Goal: Task Accomplishment & Management: Use online tool/utility

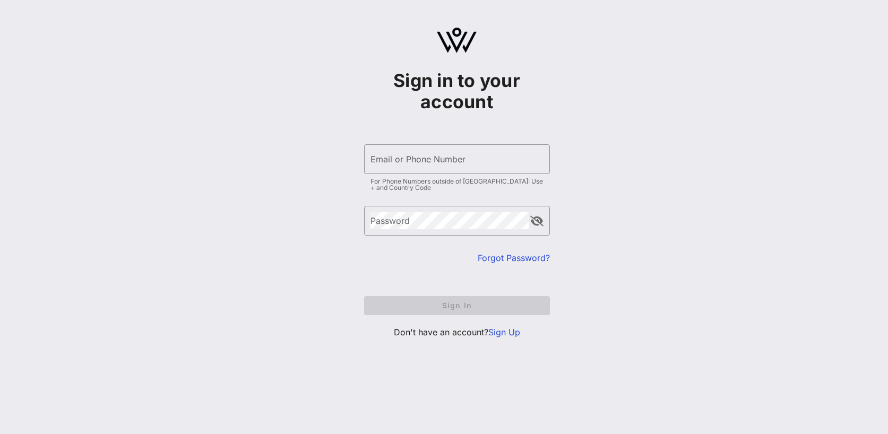
click at [459, 158] on input "Email or Phone Number" at bounding box center [457, 159] width 173 height 17
type input "[EMAIL_ADDRESS][DOMAIN_NAME]"
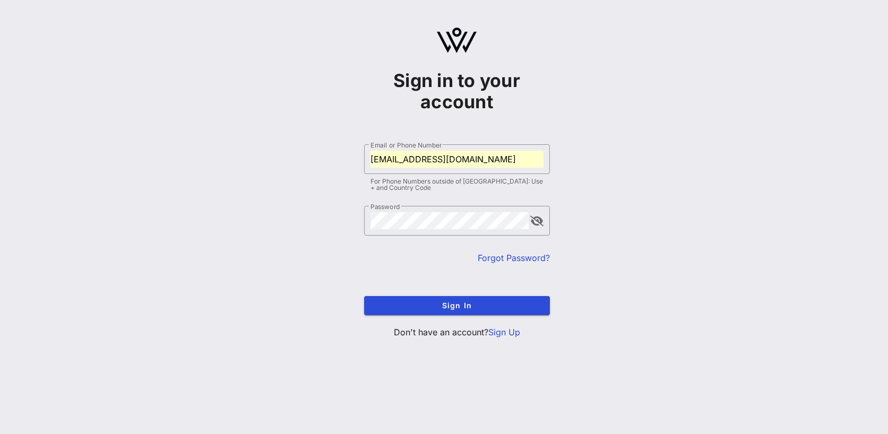
click at [441, 317] on form "​ Email or Phone Number [EMAIL_ADDRESS][DOMAIN_NAME] For Phone Numbers outside …" at bounding box center [457, 230] width 186 height 192
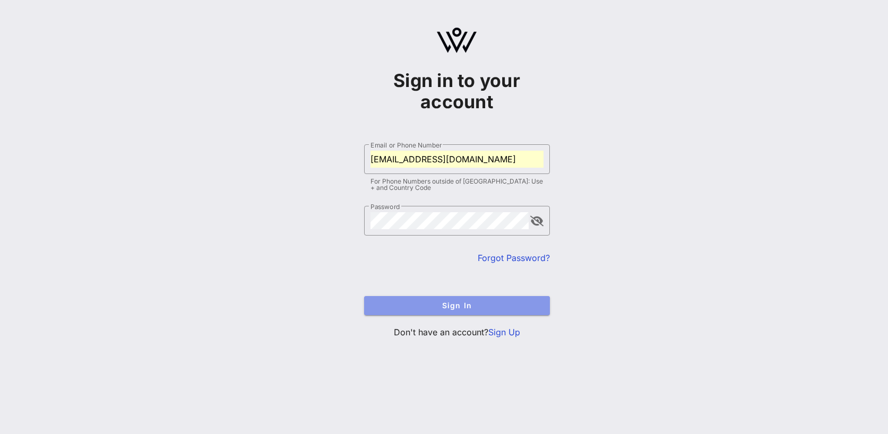
click at [439, 305] on span "Sign In" at bounding box center [457, 305] width 169 height 9
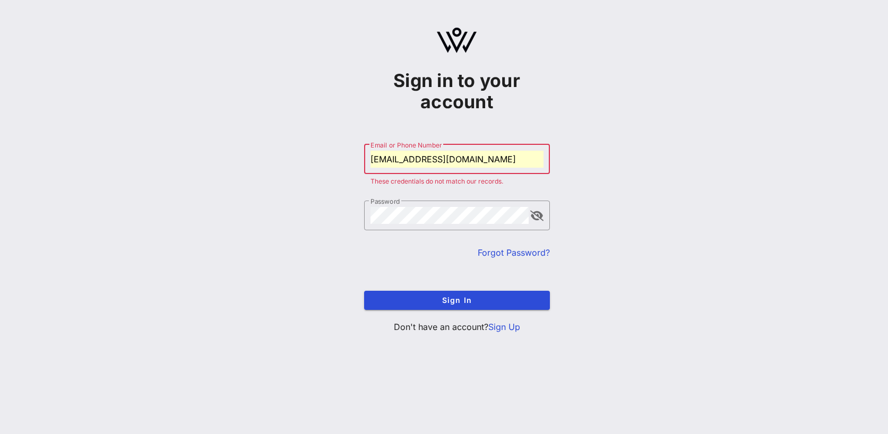
click at [462, 168] on div "Email or Phone Number [EMAIL_ADDRESS][DOMAIN_NAME]" at bounding box center [457, 159] width 173 height 30
click at [462, 165] on input "[EMAIL_ADDRESS][DOMAIN_NAME]" at bounding box center [457, 159] width 173 height 17
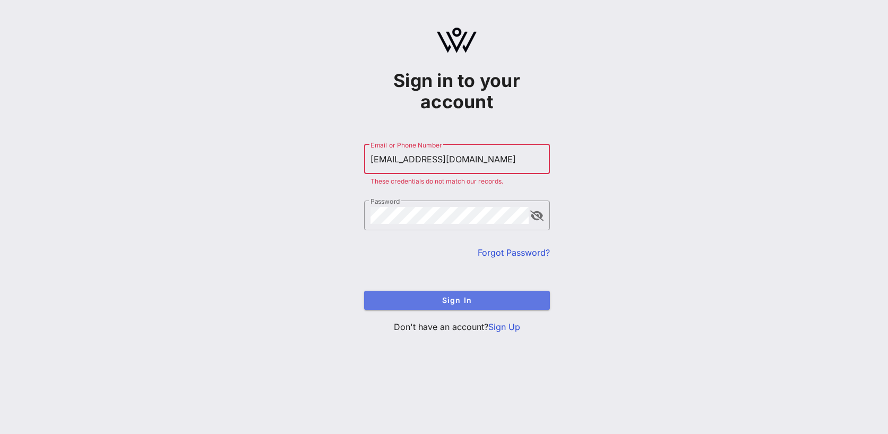
click at [437, 302] on span "Sign In" at bounding box center [457, 300] width 169 height 9
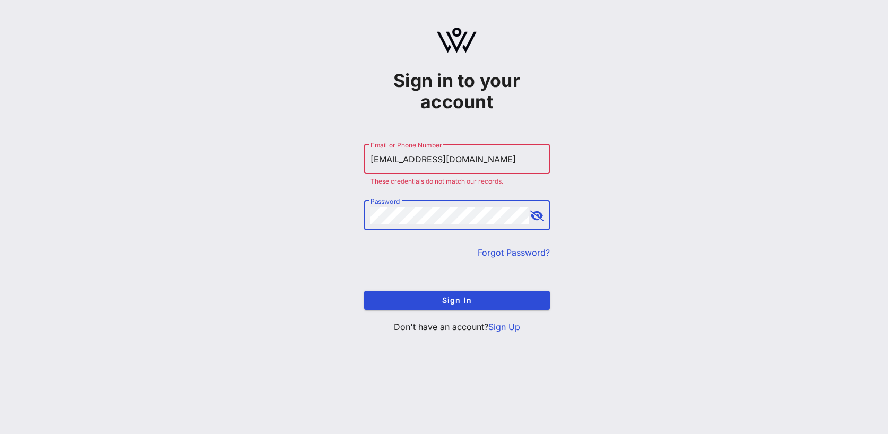
click at [364, 291] on button "Sign In" at bounding box center [457, 300] width 186 height 19
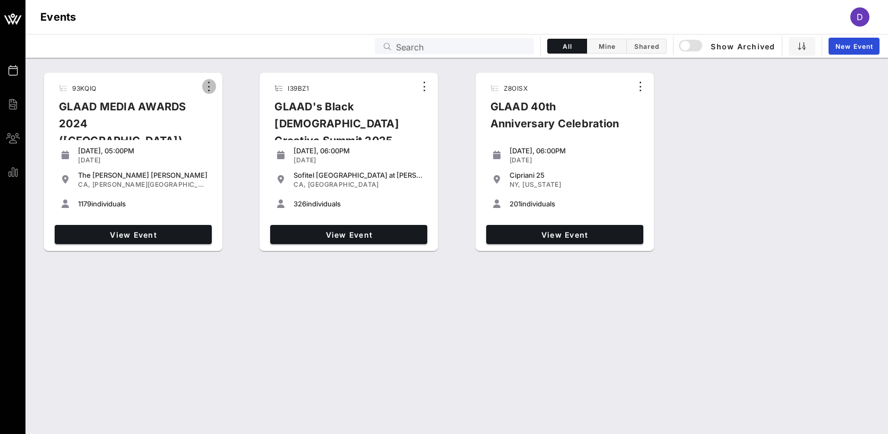
click at [211, 85] on icon "button" at bounding box center [209, 86] width 13 height 13
drag, startPoint x: 240, startPoint y: 162, endPoint x: 238, endPoint y: 178, distance: 15.5
click at [240, 163] on div "93KQIQ GLAAD MEDIA AWARDS 2024 ([GEOGRAPHIC_DATA]) [DATE], 05:00PM [DATE] The […" at bounding box center [456, 161] width 863 height 187
click at [346, 242] on link "View Event" at bounding box center [348, 234] width 157 height 19
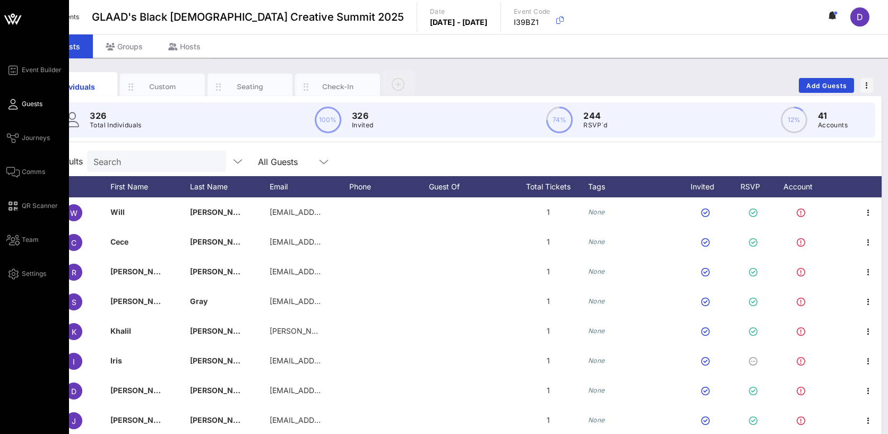
click at [43, 63] on div "Event Builder Guests Journeys Comms QR Scanner Team Settings" at bounding box center [34, 263] width 69 height 527
click at [42, 67] on span "Event Builder" at bounding box center [42, 70] width 40 height 10
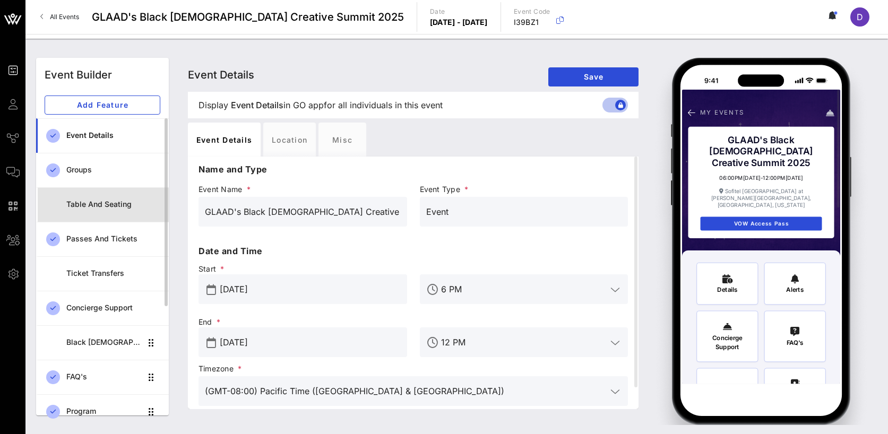
click at [106, 207] on div "Table and Seating" at bounding box center [113, 204] width 94 height 9
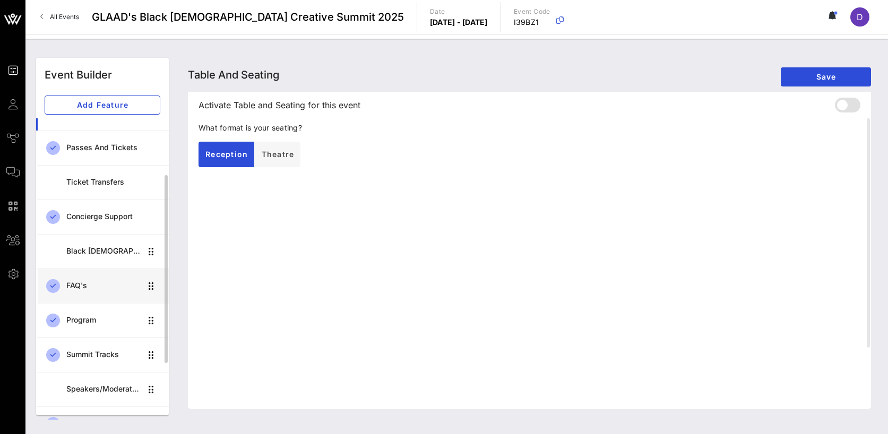
scroll to position [182, 0]
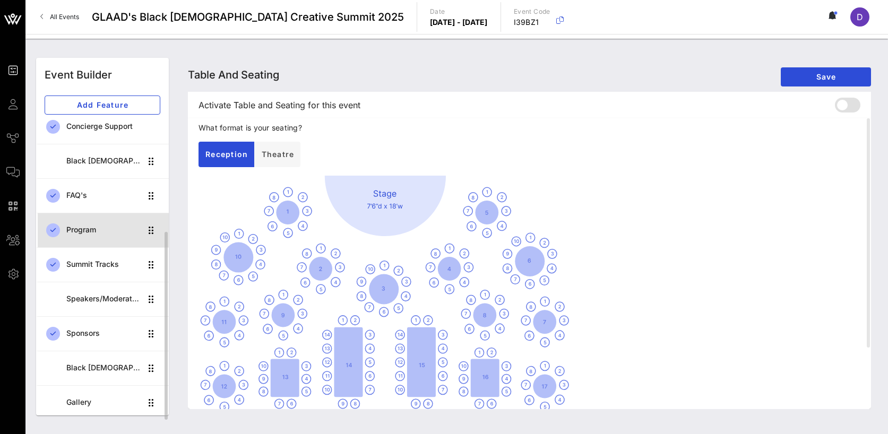
click at [85, 218] on link "Program" at bounding box center [102, 230] width 133 height 35
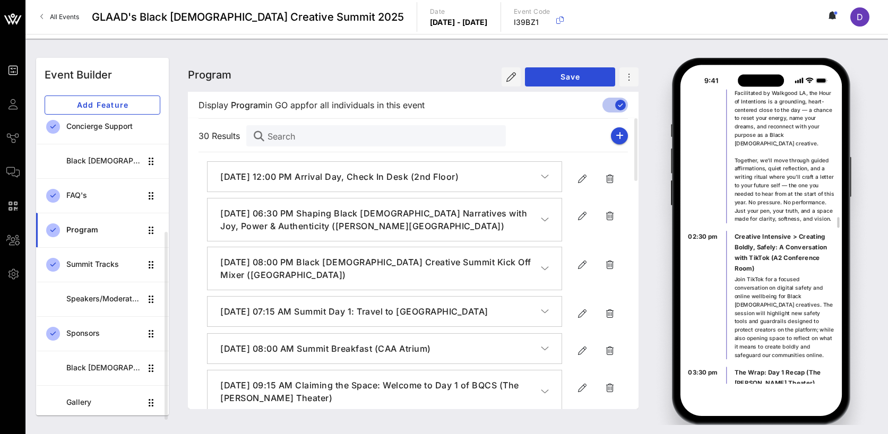
scroll to position [3559, 0]
